Goal: Find specific page/section: Find specific page/section

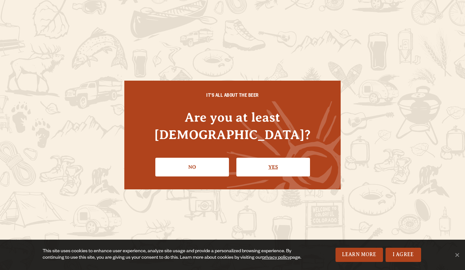
click at [287, 164] on link "Yes" at bounding box center [273, 167] width 74 height 19
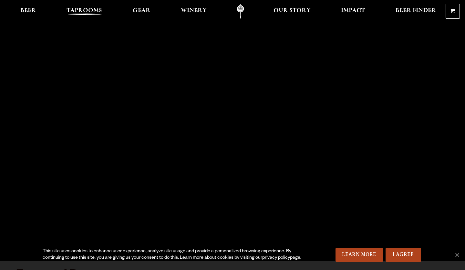
click at [87, 10] on span "Taprooms" at bounding box center [85, 10] width 36 height 5
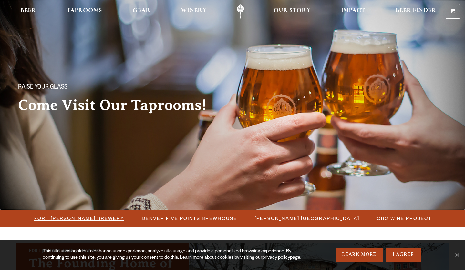
click at [99, 221] on span "Fort [PERSON_NAME] Brewery" at bounding box center [79, 218] width 90 height 9
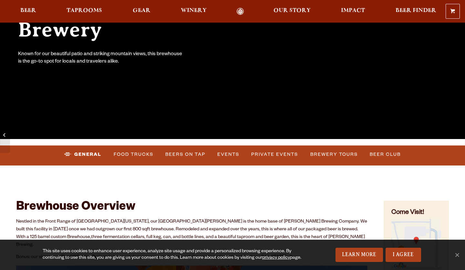
scroll to position [123, 0]
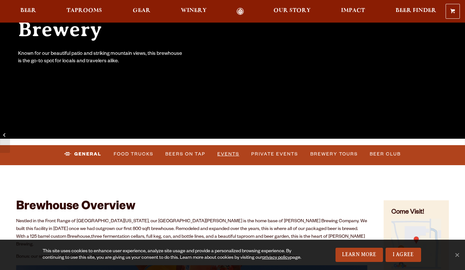
click at [230, 156] on link "Events" at bounding box center [228, 154] width 27 height 15
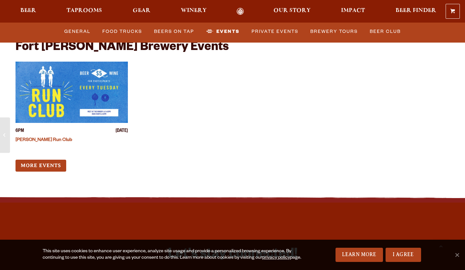
scroll to position [2542, 0]
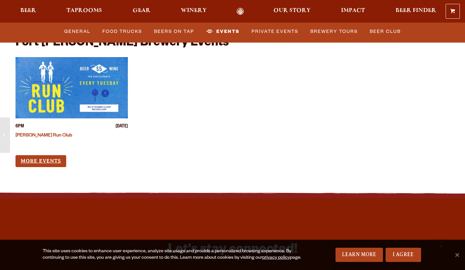
click at [56, 155] on link "More Events" at bounding box center [41, 161] width 51 height 12
